Goal: Task Accomplishment & Management: Use online tool/utility

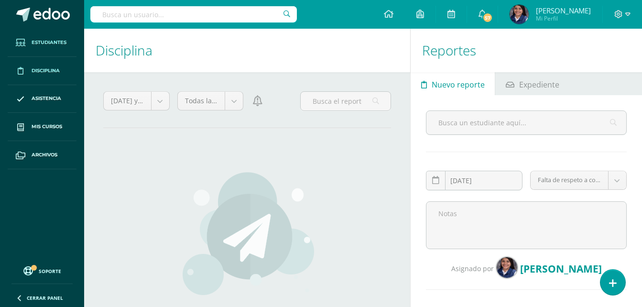
click at [37, 46] on span "Estudiantes" at bounding box center [49, 43] width 35 height 8
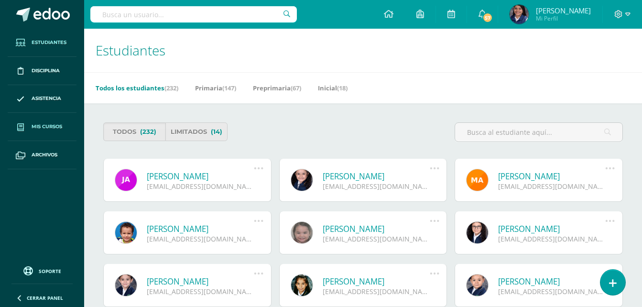
click at [49, 125] on span "Mis cursos" at bounding box center [47, 127] width 31 height 8
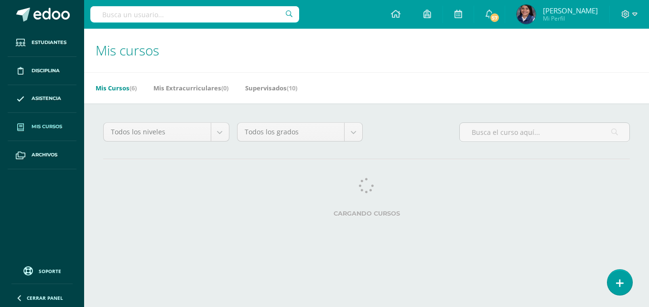
click at [50, 127] on span "Mis cursos" at bounding box center [47, 127] width 31 height 8
click at [48, 129] on span "Mis cursos" at bounding box center [47, 127] width 31 height 8
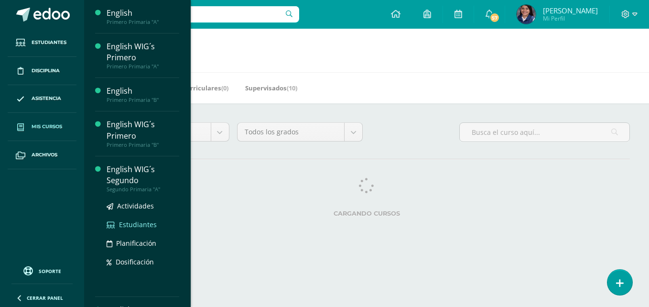
scroll to position [24, 0]
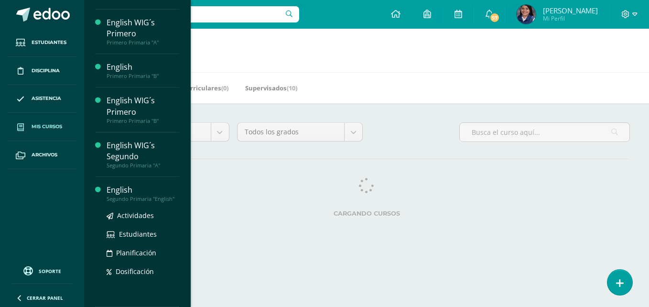
click at [118, 193] on div "English" at bounding box center [143, 189] width 73 height 11
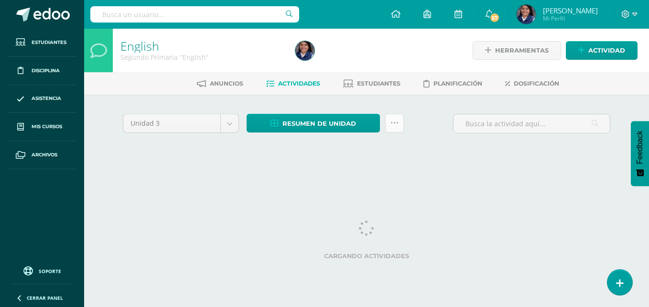
click at [388, 126] on link at bounding box center [394, 123] width 19 height 19
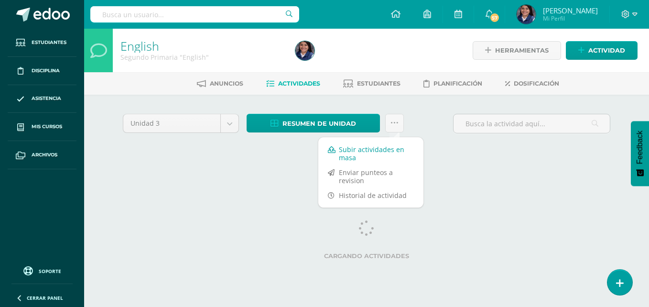
click at [376, 156] on link "Subir actividades en masa" at bounding box center [370, 153] width 105 height 23
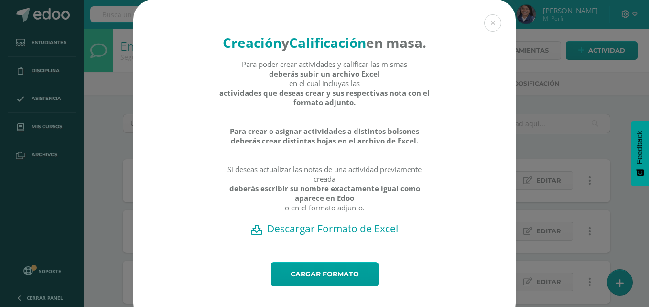
click at [319, 235] on h2 "Descargar Formato de Excel" at bounding box center [324, 228] width 349 height 13
click at [490, 24] on button at bounding box center [492, 22] width 17 height 17
